Goal: Information Seeking & Learning: Learn about a topic

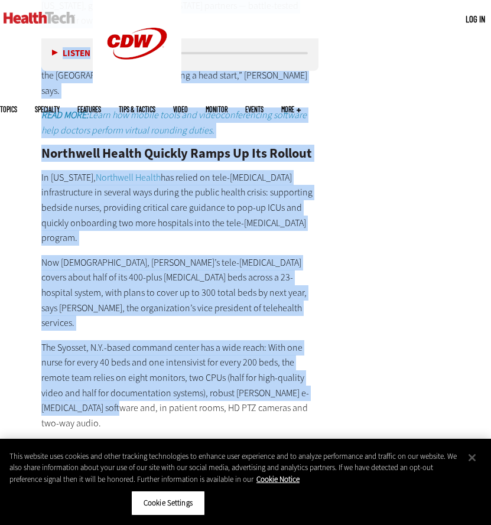
scroll to position [2051, 0]
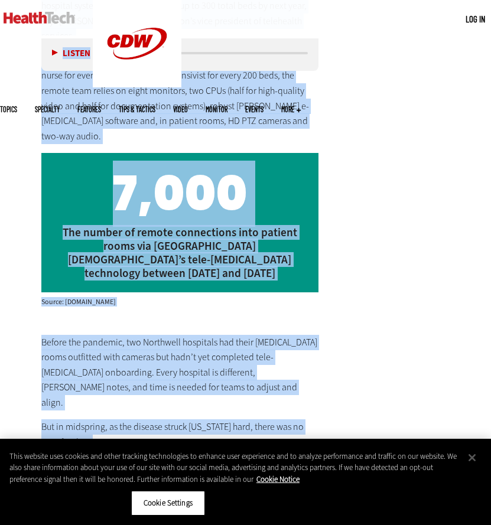
drag, startPoint x: 38, startPoint y: 77, endPoint x: 115, endPoint y: 299, distance: 235.6
click at [115, 299] on article "Sep 18 2020 Twitter Facebook LinkedIn Reddit Flipboard Email Patient-Centered C…" at bounding box center [168, 388] width 300 height 4184
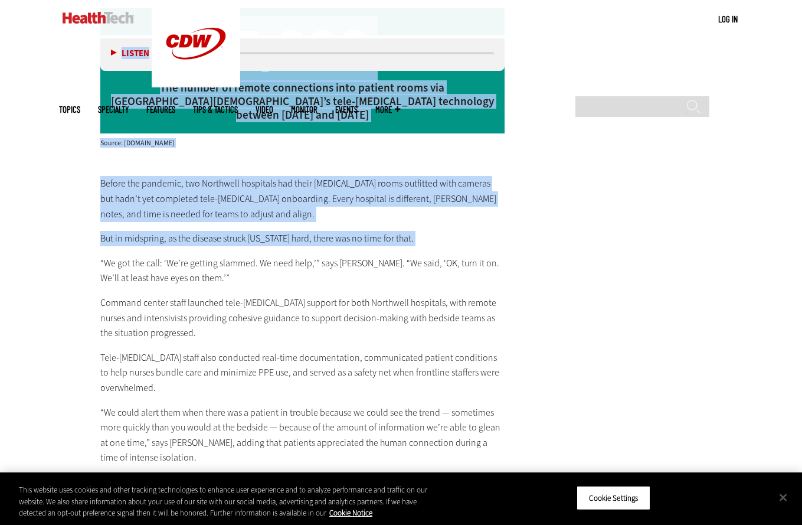
scroll to position [0, 0]
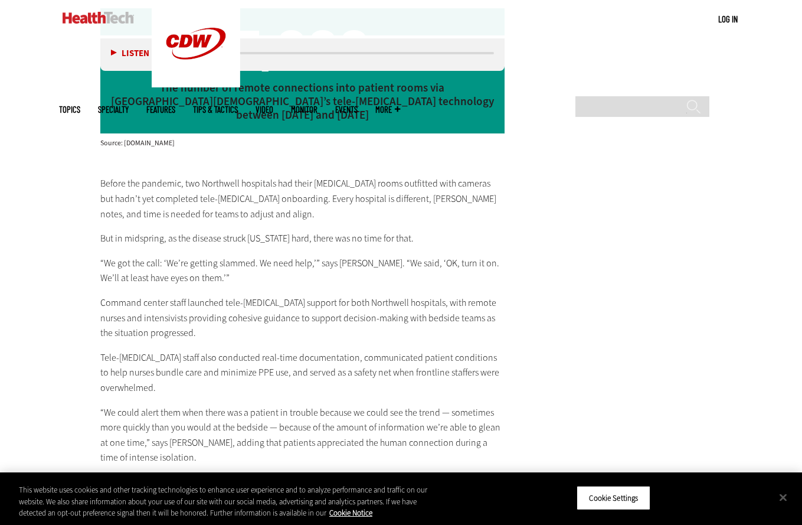
click at [594, 254] on main "Home » Patient-Centered Care Close New AI Research From CDW See how IT leaders …" at bounding box center [401, 155] width 685 height 3602
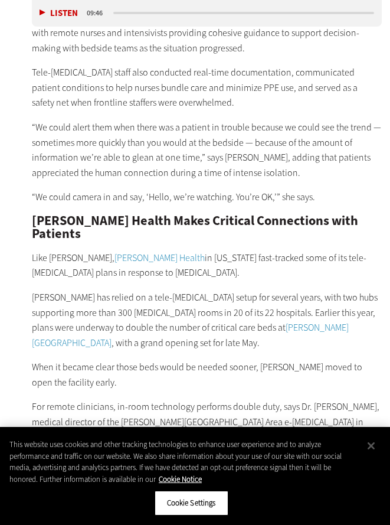
scroll to position [2618, 0]
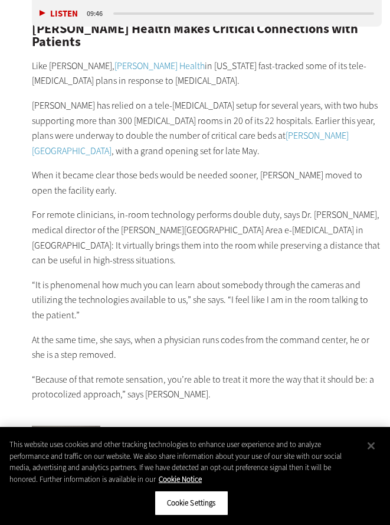
drag, startPoint x: 594, startPoint y: 254, endPoint x: 387, endPoint y: 97, distance: 260.3
click at [0, 0] on main "Home » Patient-Centered Care Close New AI Research From CDW See how IT leaders …" at bounding box center [195, 192] width 390 height 4709
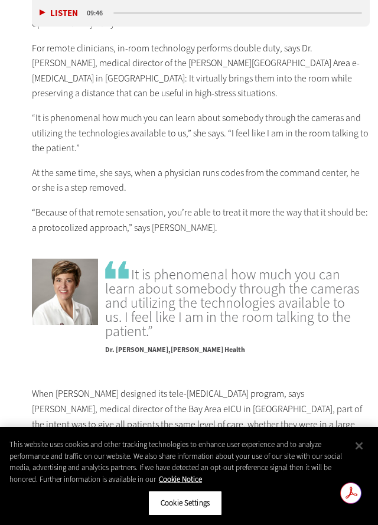
scroll to position [0, 0]
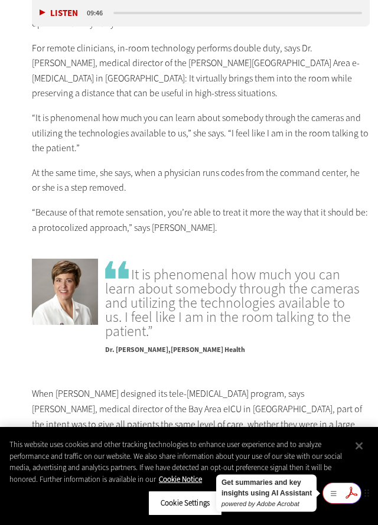
click at [347, 499] on icon at bounding box center [350, 492] width 19 height 19
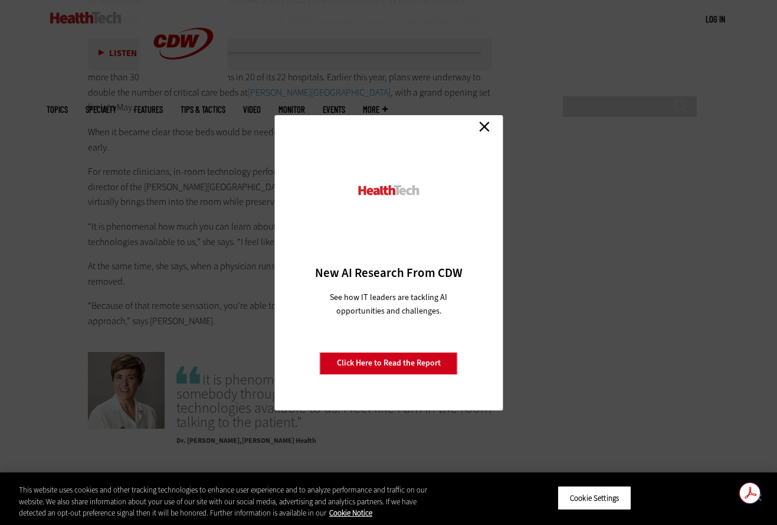
click at [481, 134] on link "Close" at bounding box center [485, 127] width 18 height 18
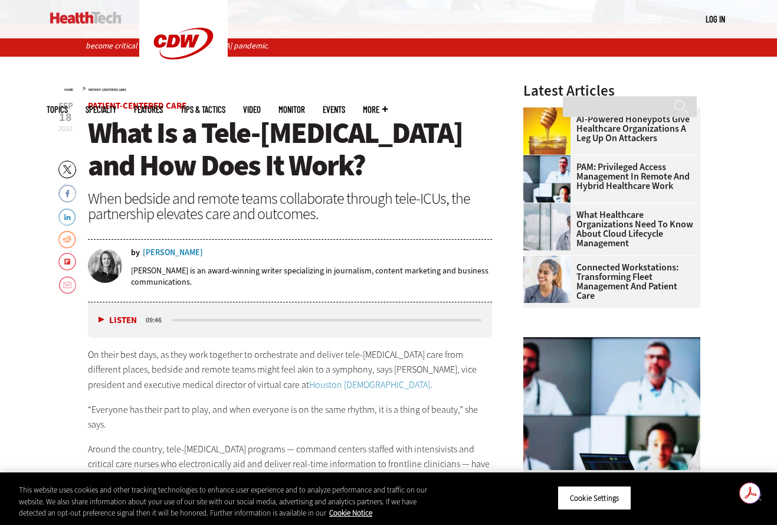
drag, startPoint x: 87, startPoint y: 102, endPoint x: 345, endPoint y: 523, distance: 493.8
click at [343, 270] on p "[PERSON_NAME] is an award-winning writer specializing in journalism, content ma…" at bounding box center [312, 276] width 362 height 22
click at [100, 126] on span "What Is a Tele-[MEDICAL_DATA] and How Does It Work?" at bounding box center [275, 148] width 375 height 71
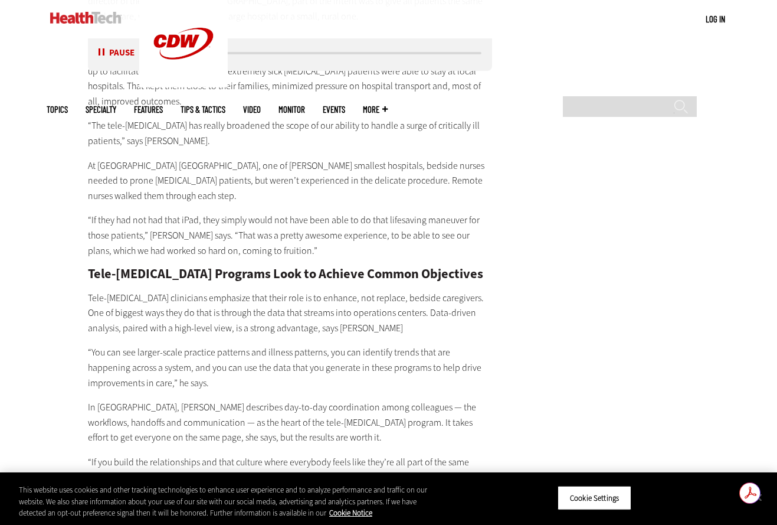
drag, startPoint x: 83, startPoint y: 102, endPoint x: 198, endPoint y: 381, distance: 302.0
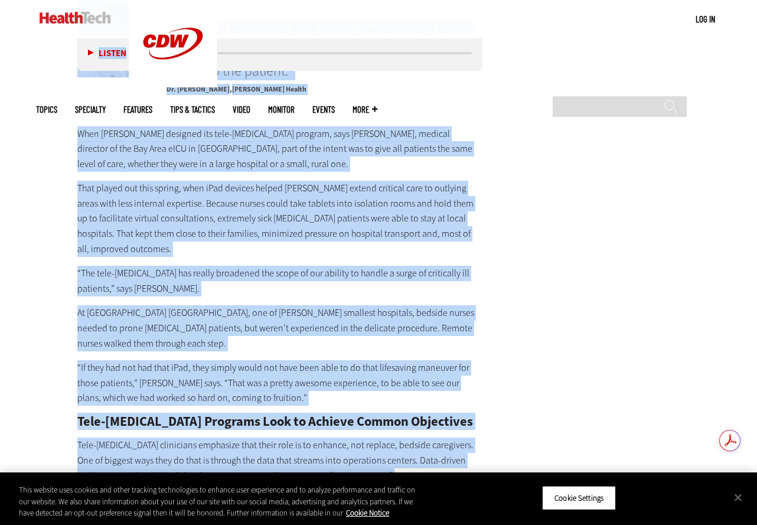
scroll to position [3120, 0]
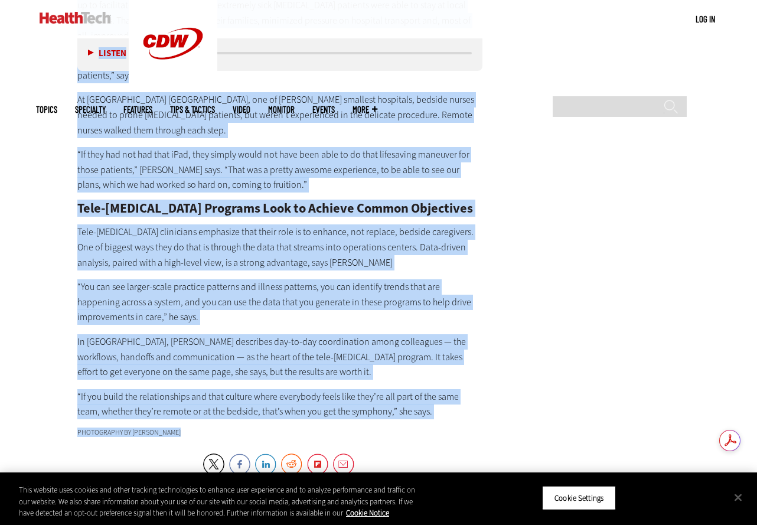
drag, startPoint x: 74, startPoint y: 104, endPoint x: 202, endPoint y: 355, distance: 281.9
